Goal: Check status: Check status

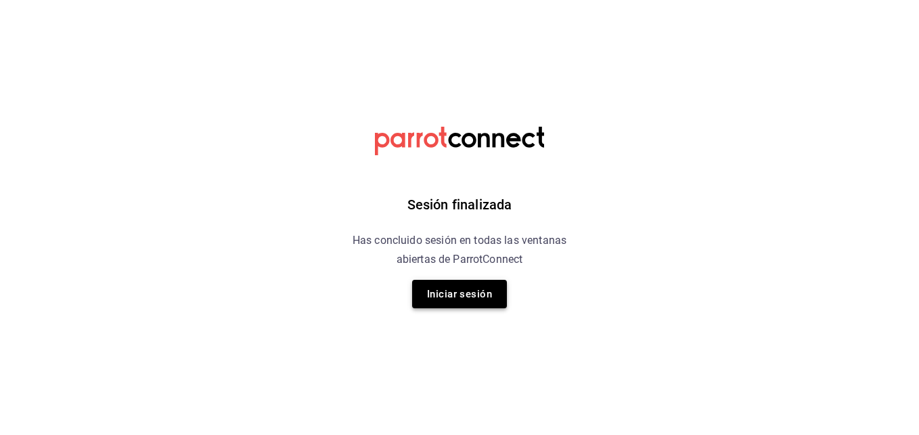
click at [466, 299] on button "Iniciar sesión" at bounding box center [459, 294] width 95 height 28
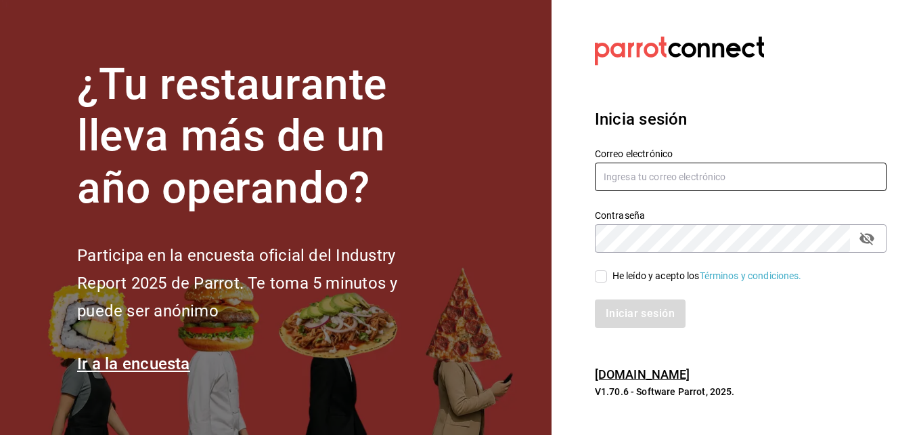
type input "[EMAIL_ADDRESS][DOMAIN_NAME]"
click at [603, 271] on input "He leído y acepto los Términos y condiciones." at bounding box center [601, 276] width 12 height 12
checkbox input "true"
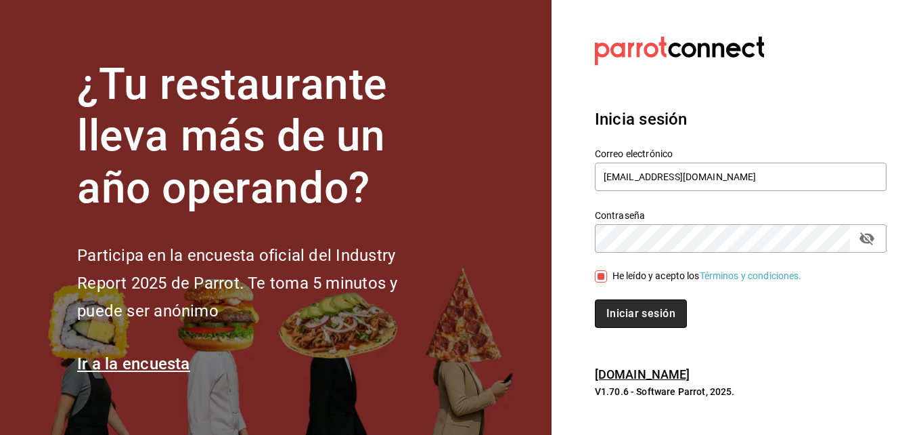
click at [617, 313] on button "Iniciar sesión" at bounding box center [641, 313] width 92 height 28
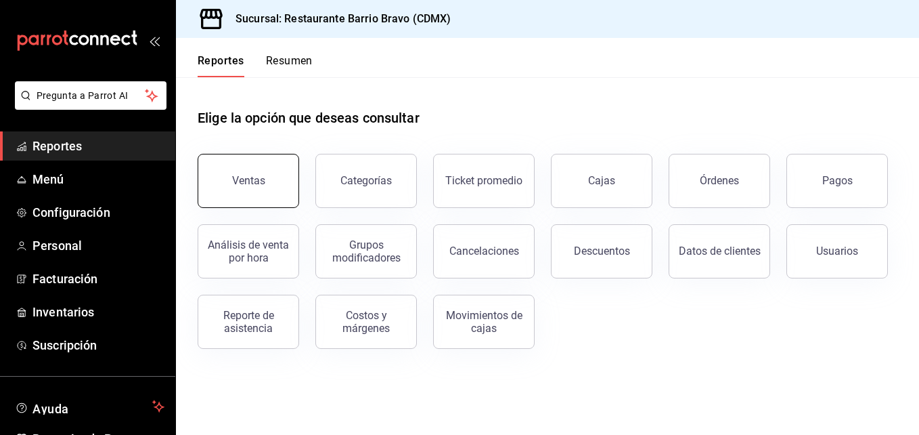
click at [263, 170] on button "Ventas" at bounding box center [249, 181] width 102 height 54
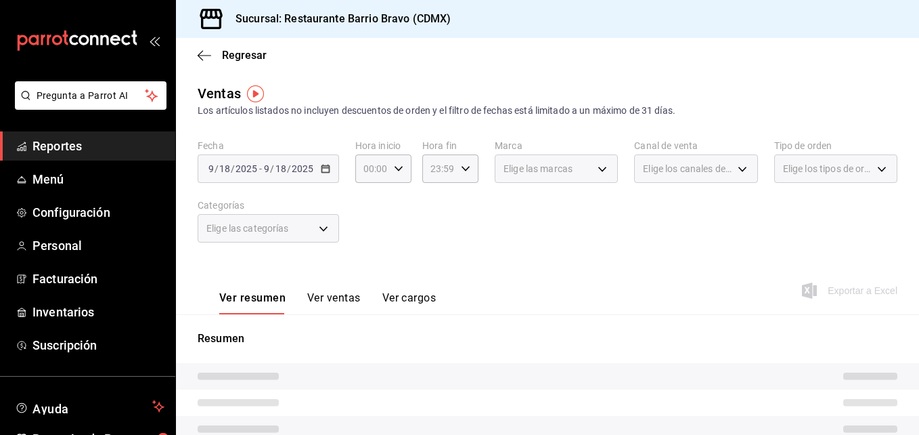
click at [306, 230] on body "Pregunta a Parrot AI Reportes Menú Configuración Personal Facturación Inventari…" at bounding box center [459, 217] width 919 height 435
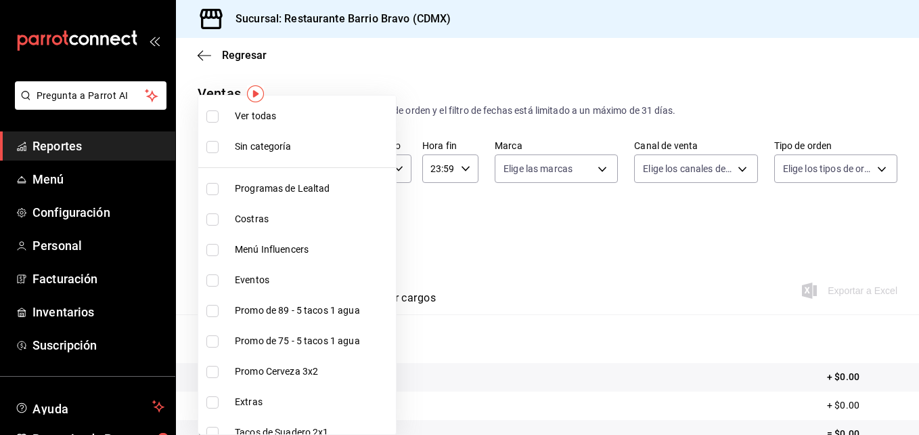
scroll to position [349, 0]
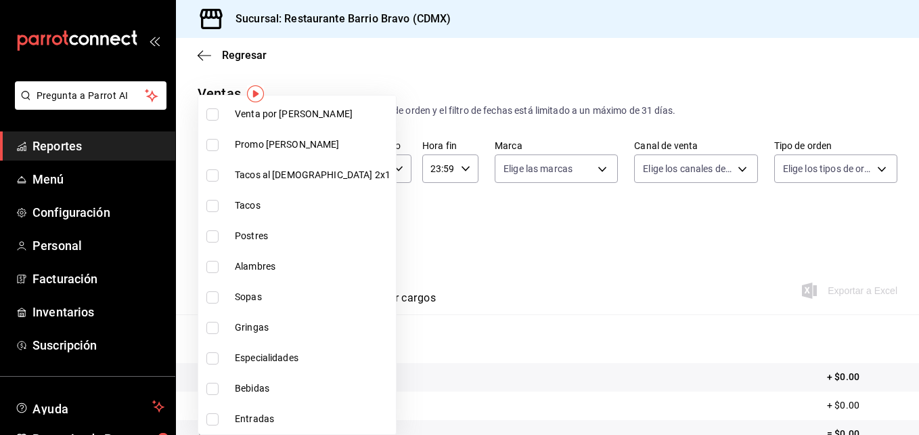
click at [215, 391] on input "checkbox" at bounding box center [212, 389] width 12 height 12
checkbox input "true"
type input "7fa84fa0-b9ca-49ef-be16-7673f7613eff"
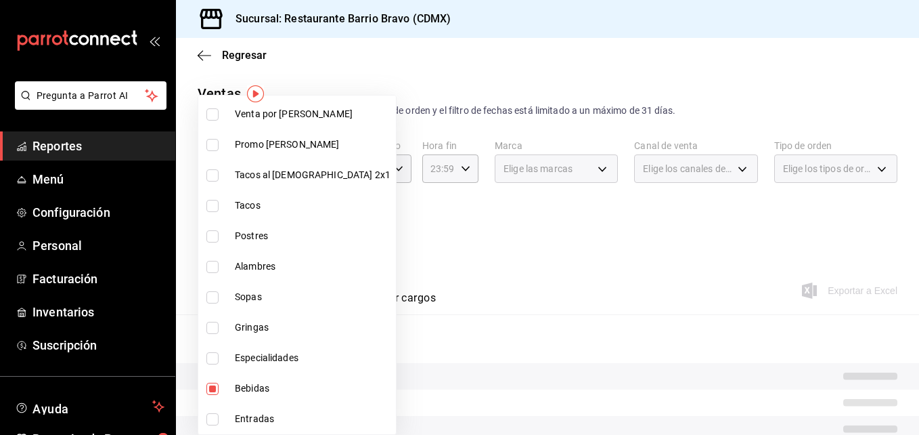
click at [483, 254] on div at bounding box center [459, 217] width 919 height 435
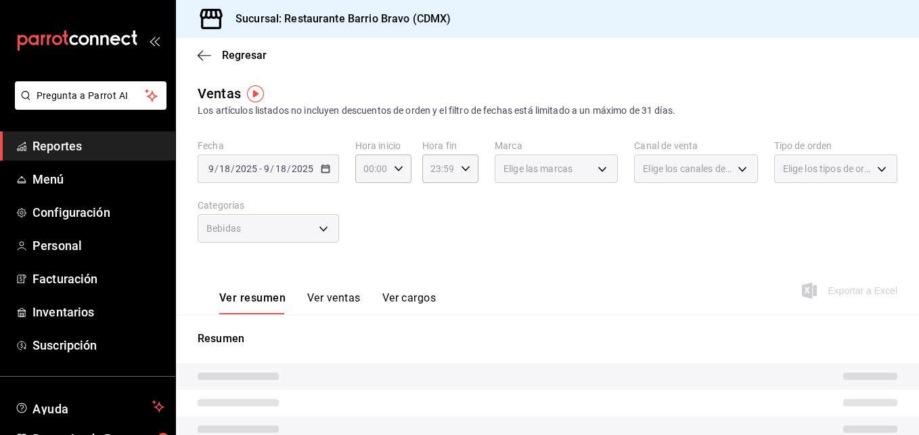
click at [320, 297] on button "Ver ventas" at bounding box center [333, 302] width 53 height 23
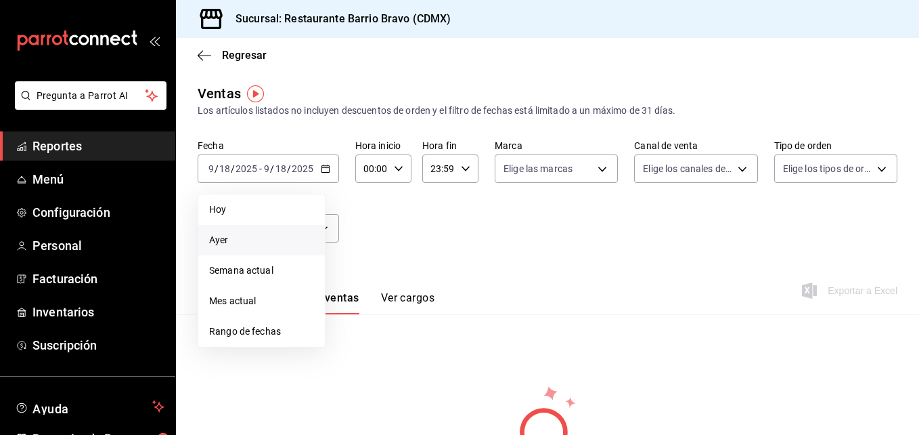
click at [250, 233] on span "Ayer" at bounding box center [261, 240] width 105 height 14
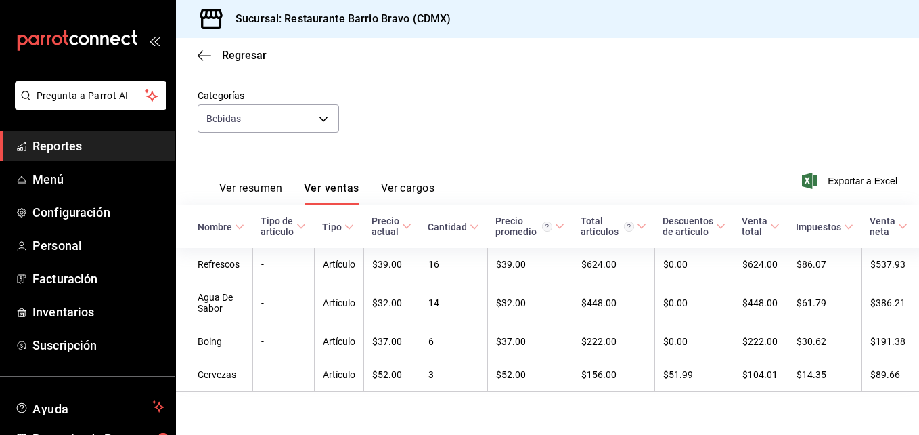
scroll to position [125, 0]
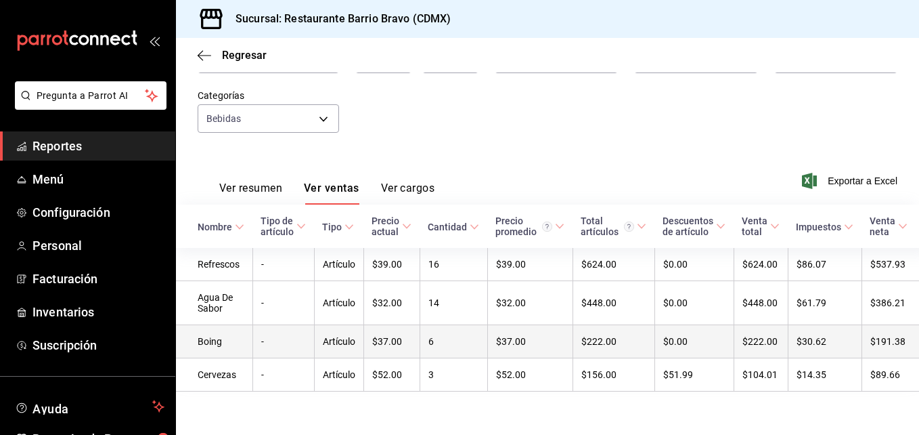
click at [420, 338] on td "6" at bounding box center [454, 341] width 68 height 33
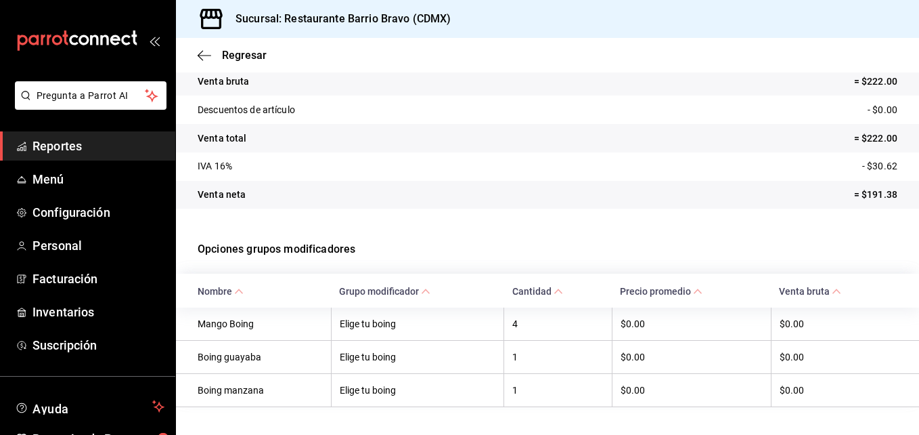
scroll to position [174, 0]
